Goal: Find specific page/section: Find specific page/section

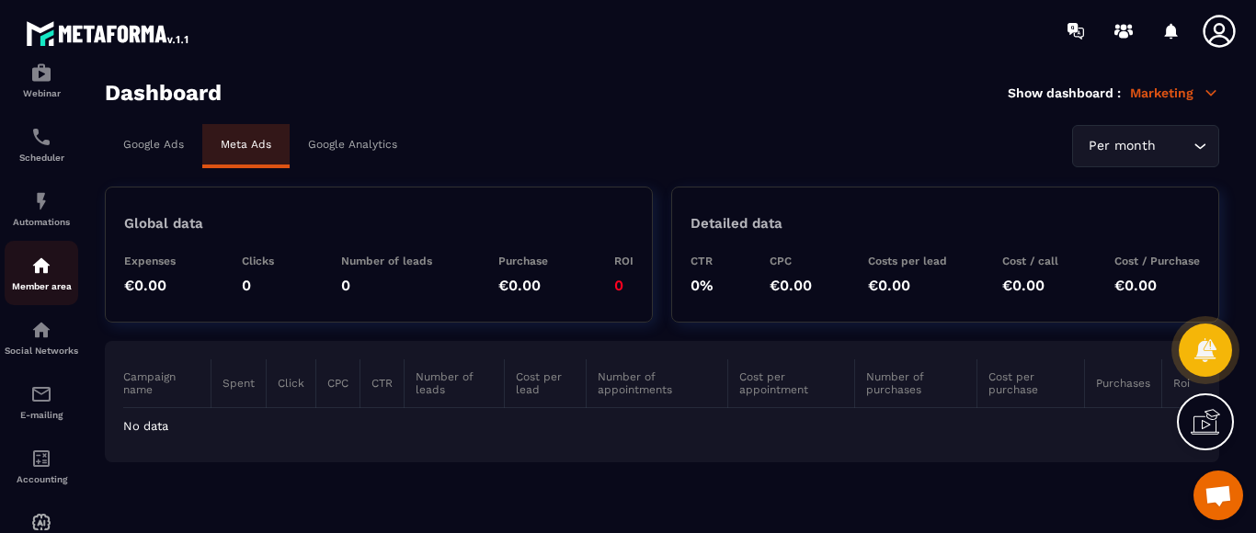
scroll to position [204, 0]
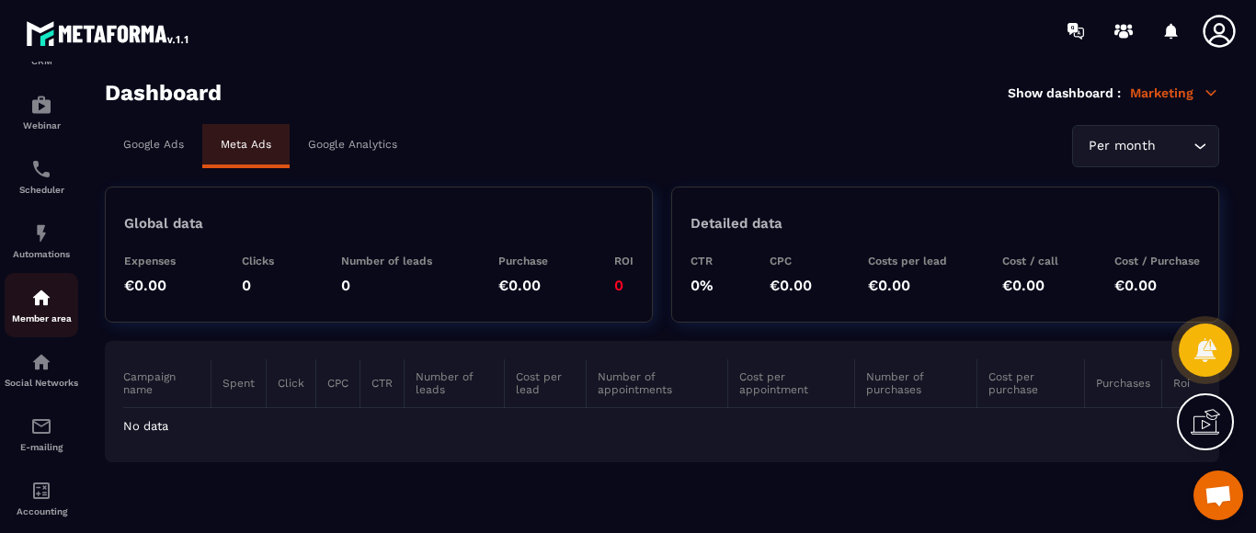
click at [34, 296] on img at bounding box center [41, 298] width 22 height 22
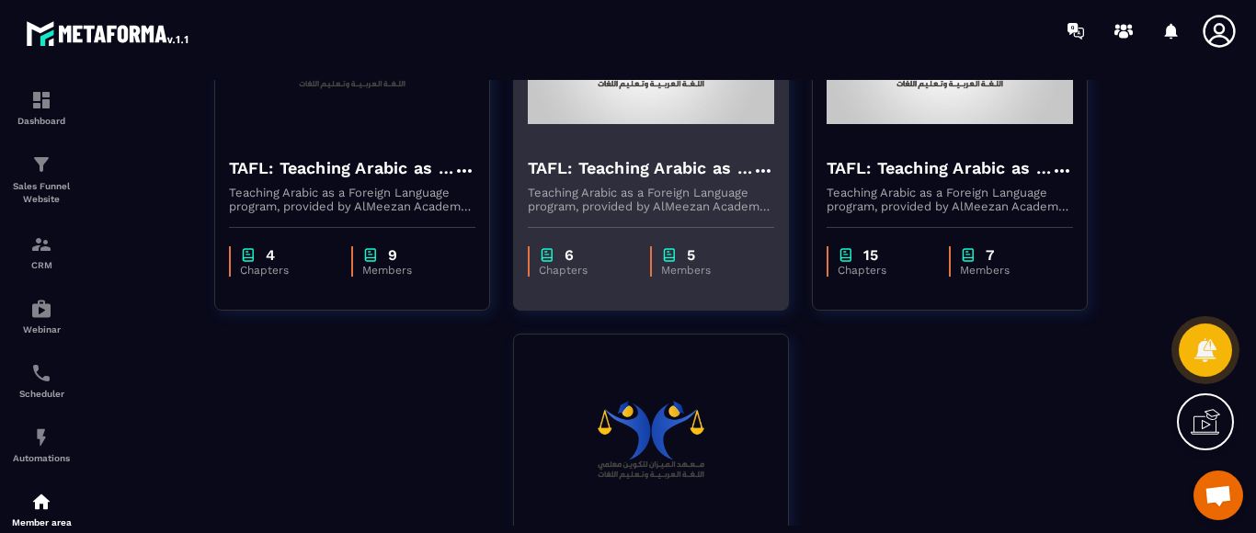
scroll to position [184, 0]
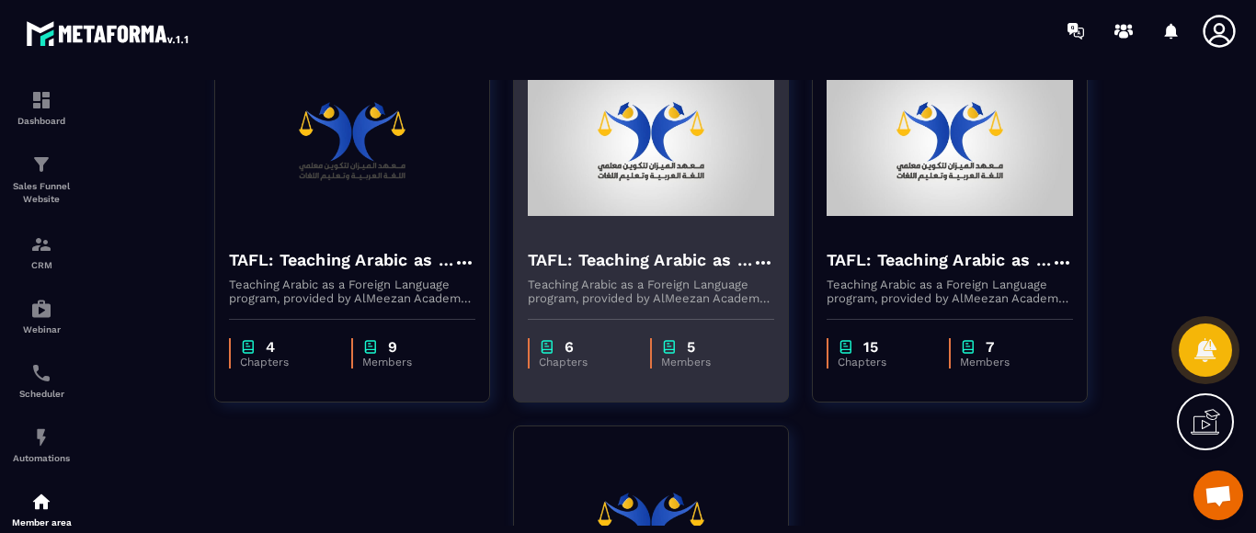
click at [670, 184] on img at bounding box center [651, 142] width 246 height 184
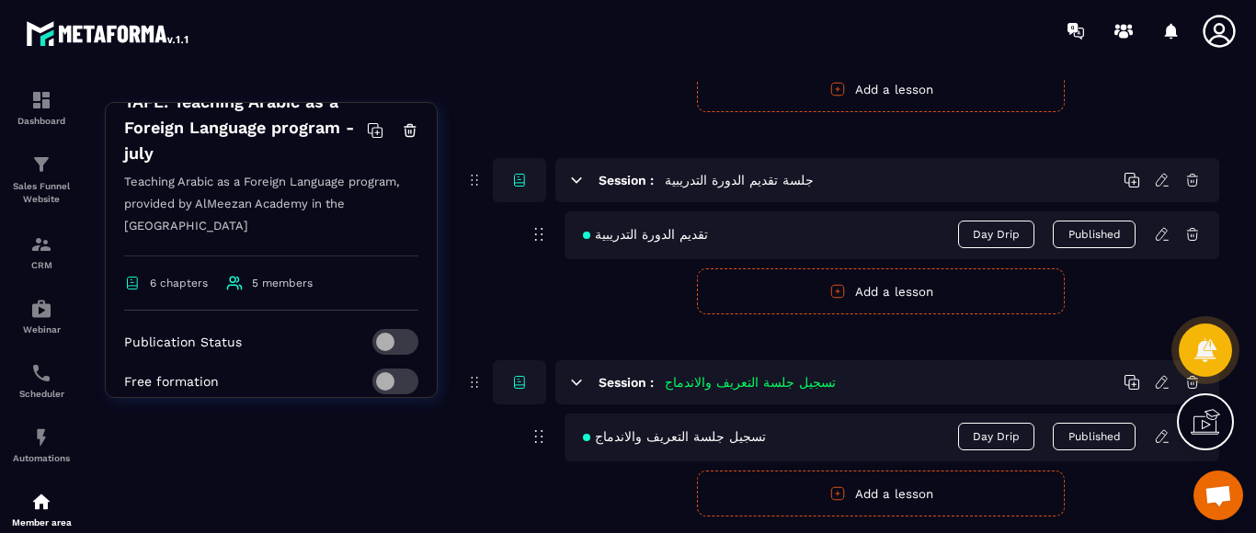
scroll to position [368, 0]
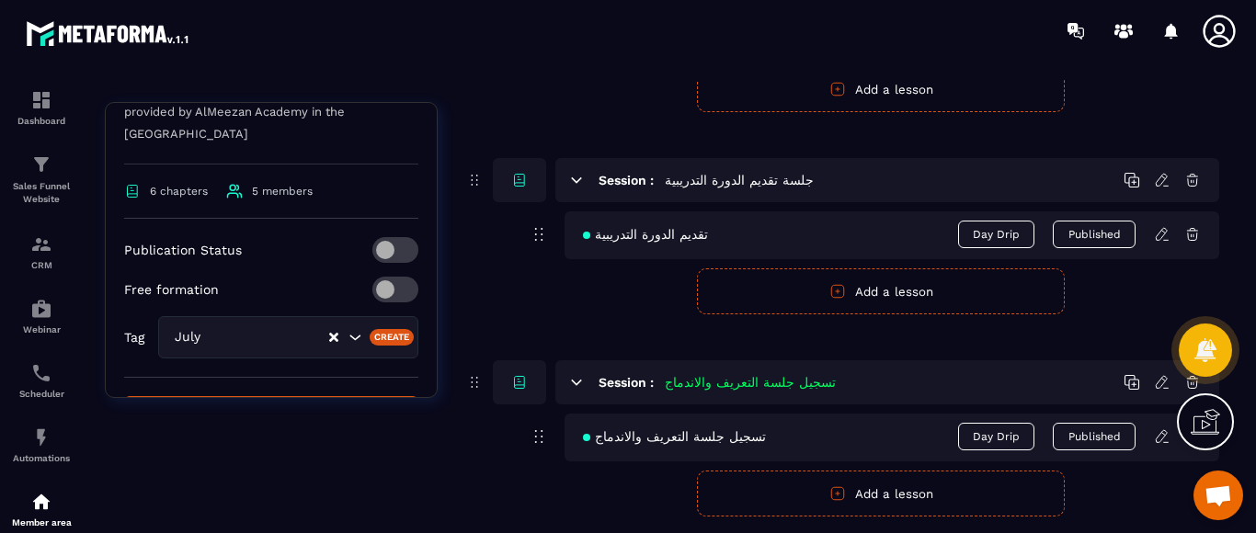
click at [372, 277] on span at bounding box center [395, 290] width 46 height 26
click at [372, 237] on span at bounding box center [395, 250] width 46 height 26
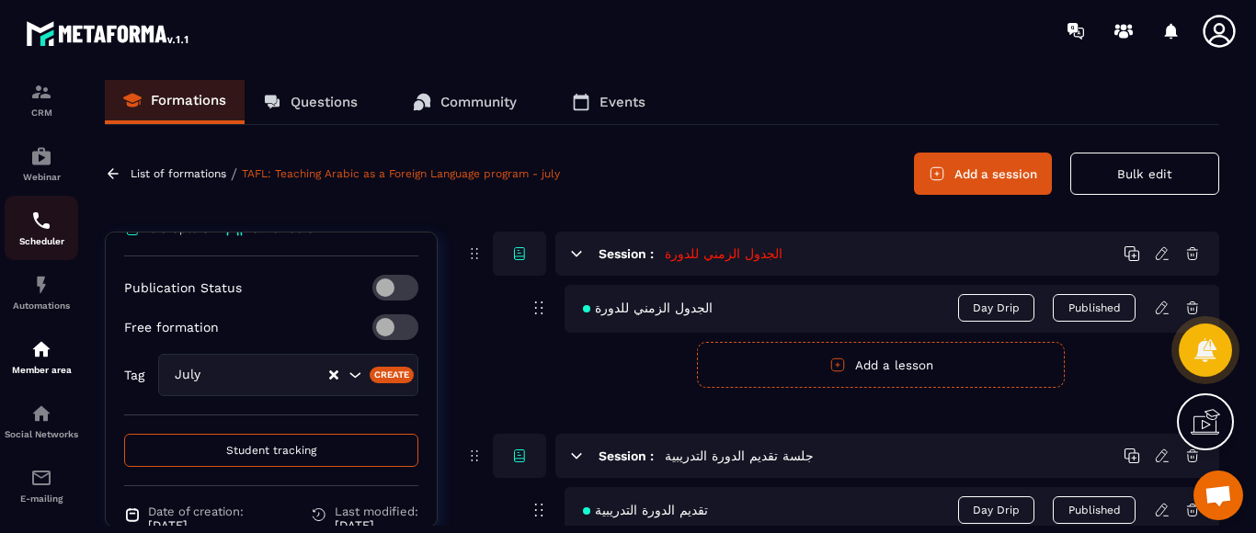
scroll to position [184, 0]
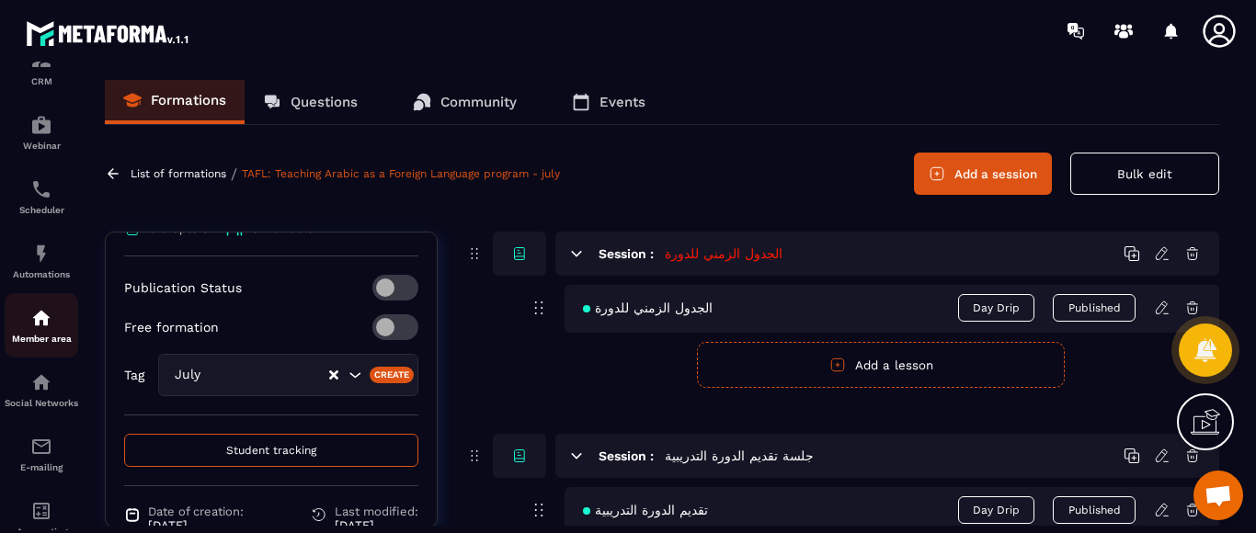
click at [32, 327] on img at bounding box center [41, 318] width 22 height 22
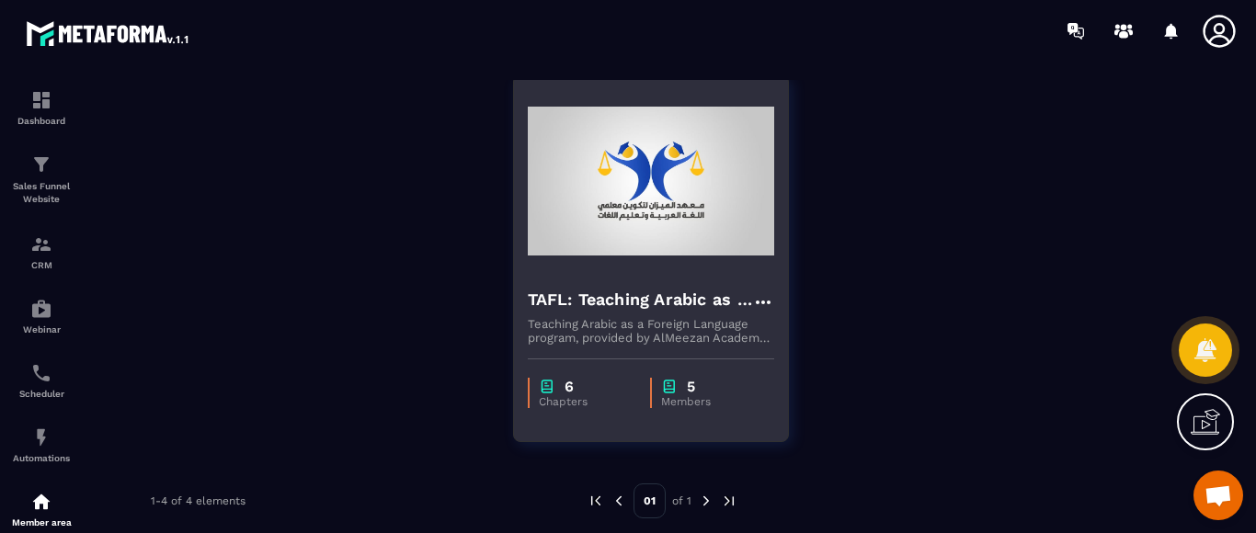
scroll to position [546, 0]
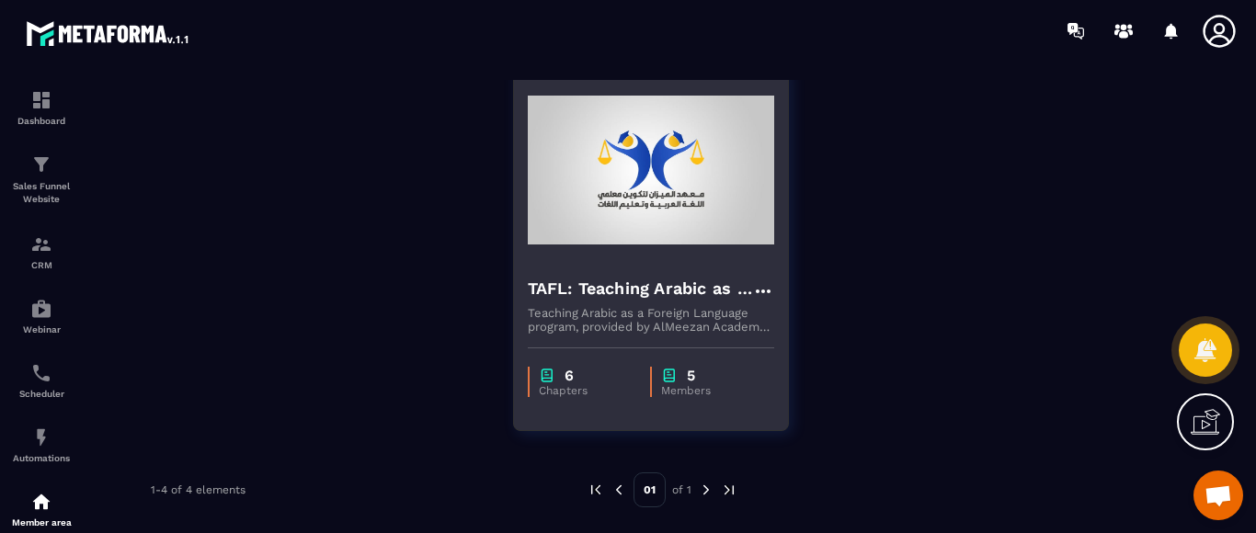
click at [646, 200] on img at bounding box center [651, 170] width 246 height 184
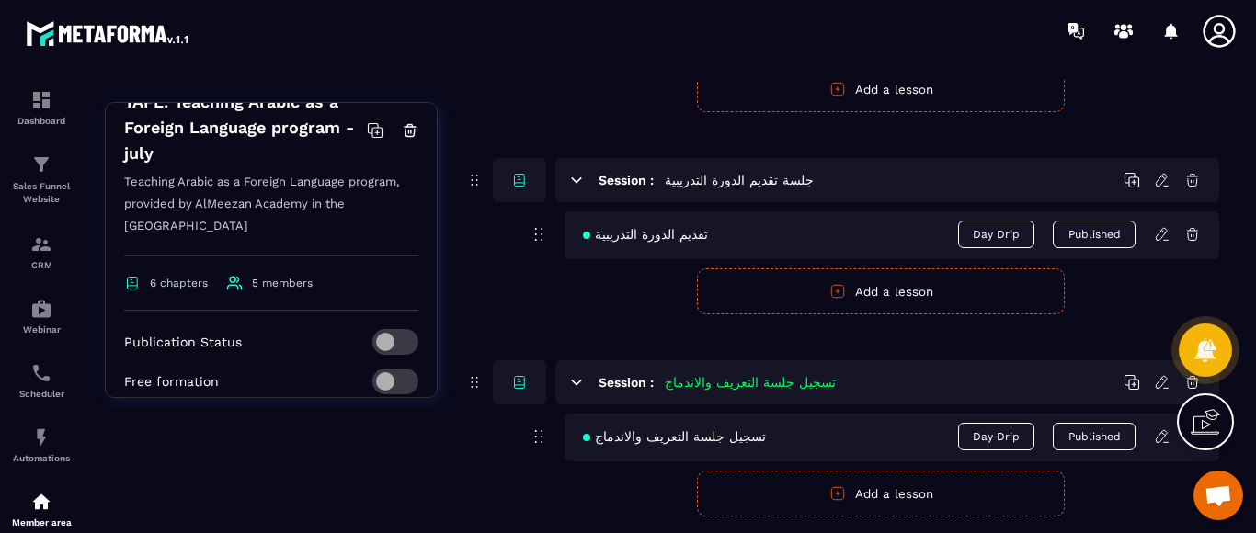
scroll to position [526, 0]
